Goal: Obtain resource: Download file/media

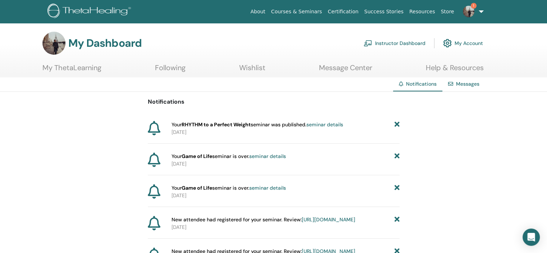
click at [395, 43] on link "Instructor Dashboard" at bounding box center [395, 43] width 62 height 16
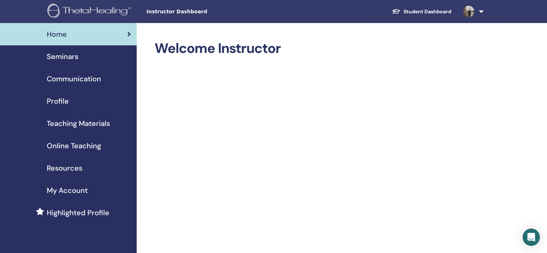
click at [69, 126] on span "Teaching Materials" at bounding box center [78, 123] width 63 height 11
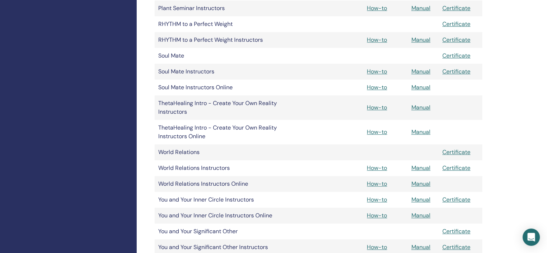
scroll to position [612, 0]
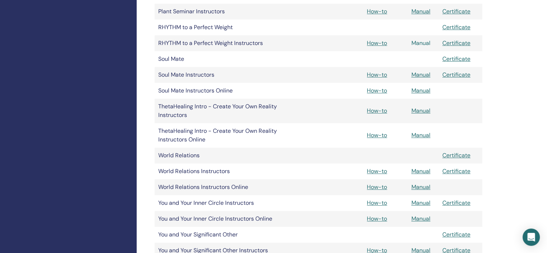
click at [420, 44] on link "Manual" at bounding box center [421, 43] width 19 height 8
